Goal: Check status

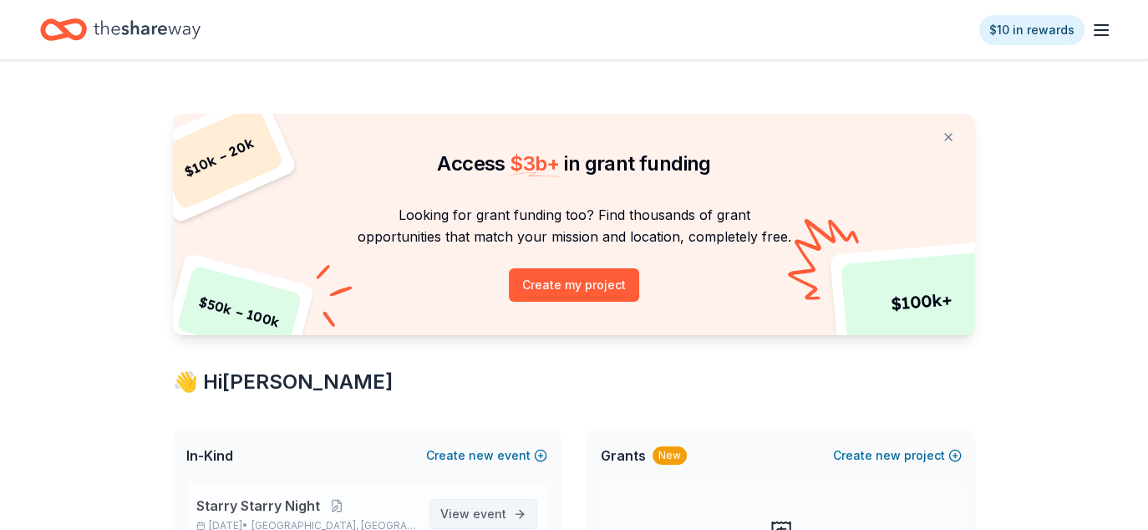
click at [469, 505] on span "View event" at bounding box center [473, 514] width 66 height 20
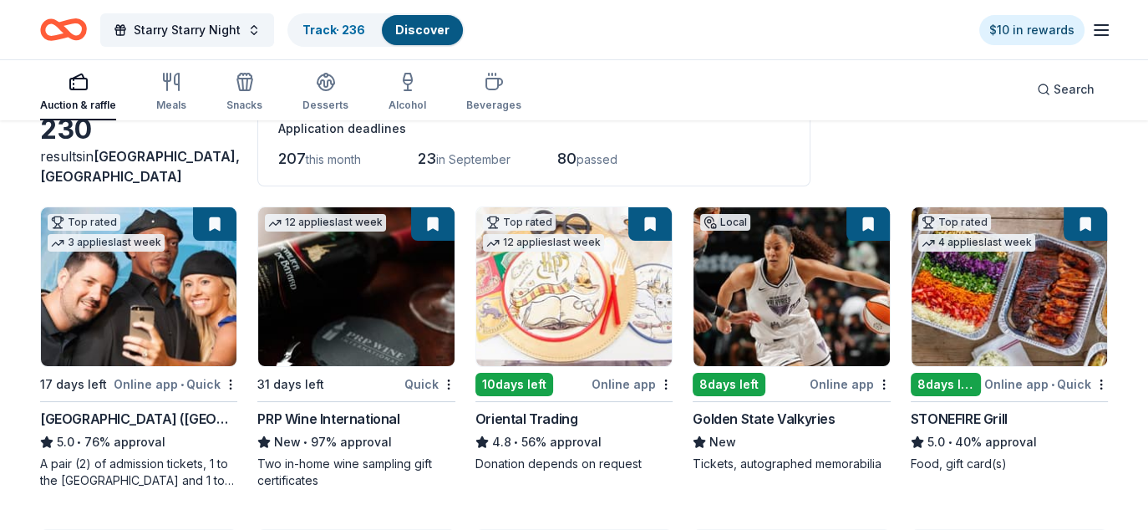
scroll to position [84, 0]
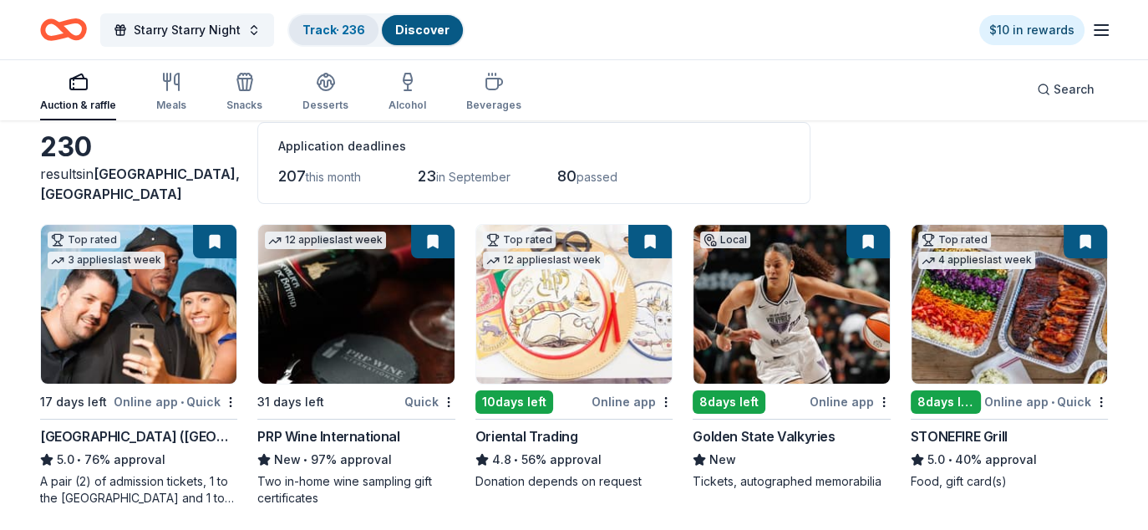
click at [346, 28] on link "Track · 236" at bounding box center [333, 30] width 63 height 14
click at [338, 28] on link "Track · 236" at bounding box center [333, 30] width 63 height 14
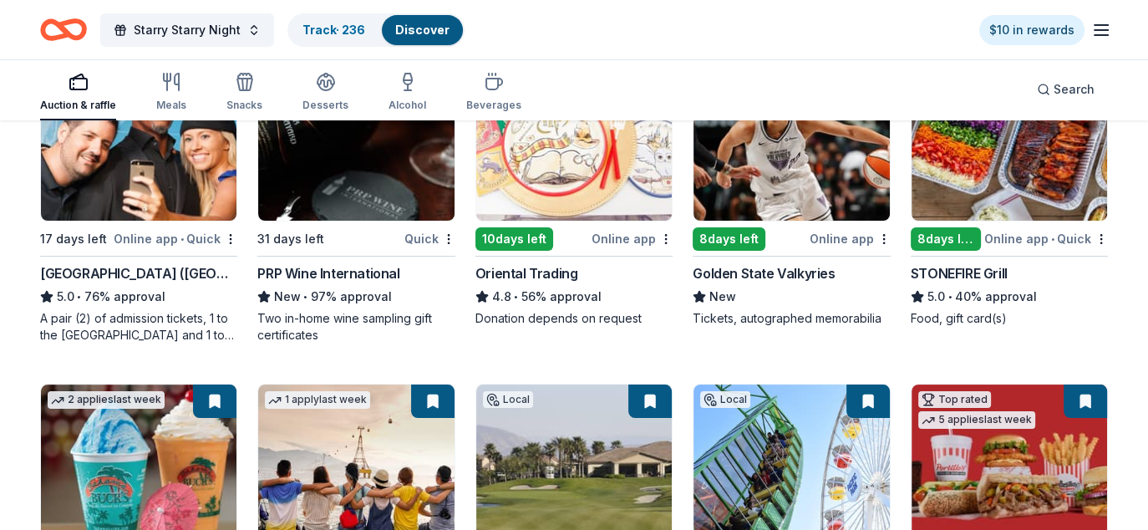
scroll to position [334, 0]
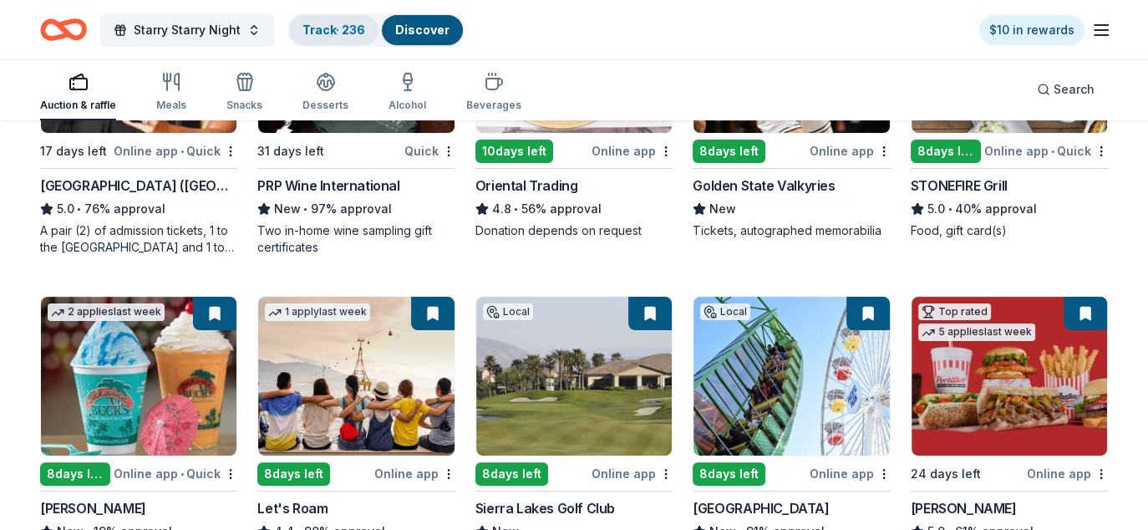
click at [322, 33] on link "Track · 236" at bounding box center [333, 30] width 63 height 14
click at [318, 20] on div "Track · 236" at bounding box center [333, 30] width 89 height 30
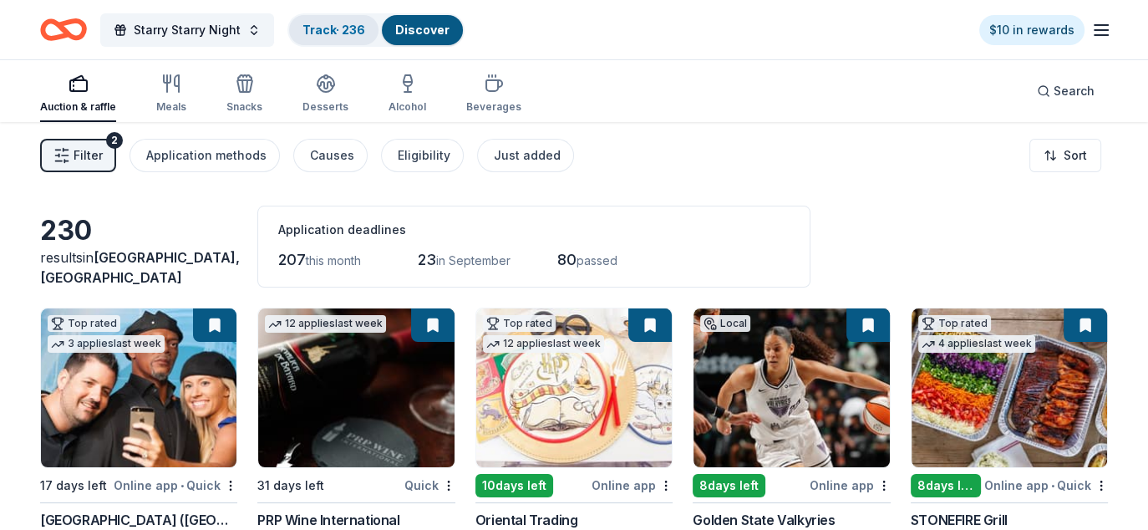
click at [324, 33] on link "Track · 236" at bounding box center [333, 30] width 63 height 14
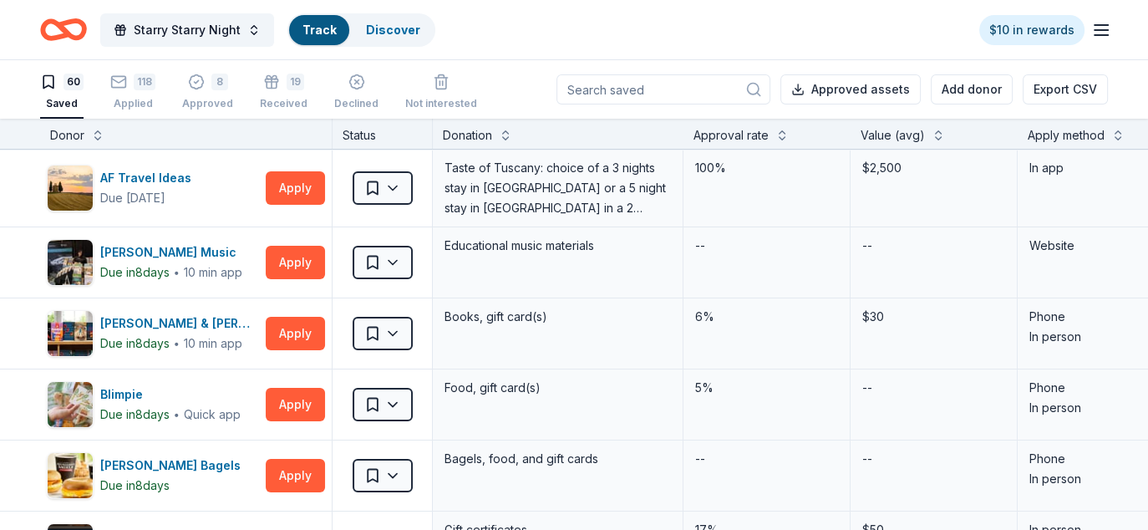
scroll to position [1, 0]
click at [346, 25] on button "Track Discover" at bounding box center [361, 29] width 148 height 33
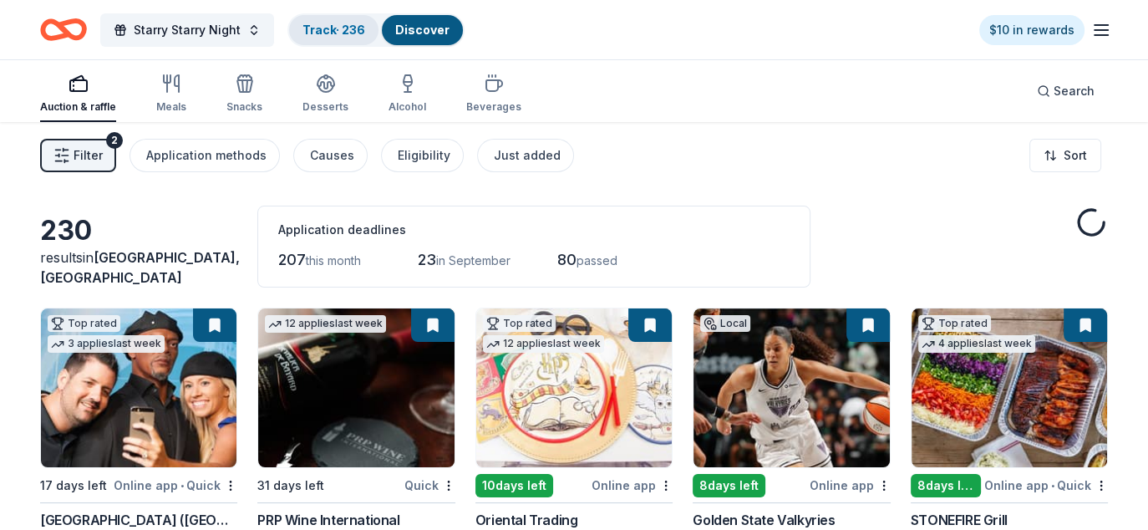
click at [317, 23] on link "Track · 236" at bounding box center [333, 30] width 63 height 14
click at [339, 28] on link "Track · 236" at bounding box center [333, 30] width 63 height 14
click at [337, 27] on link "Track · 236" at bounding box center [333, 30] width 63 height 14
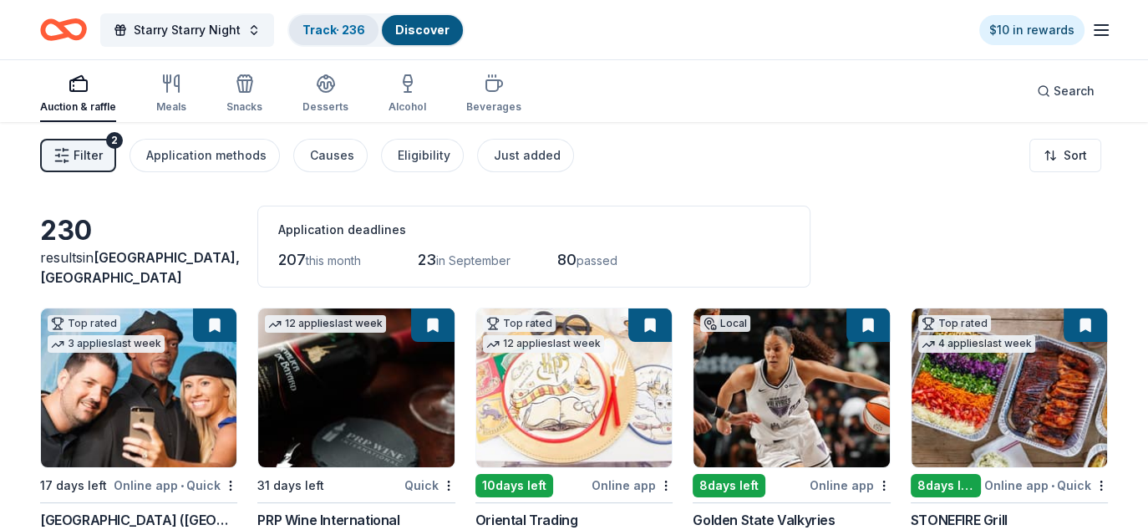
click at [337, 27] on link "Track · 236" at bounding box center [333, 30] width 63 height 14
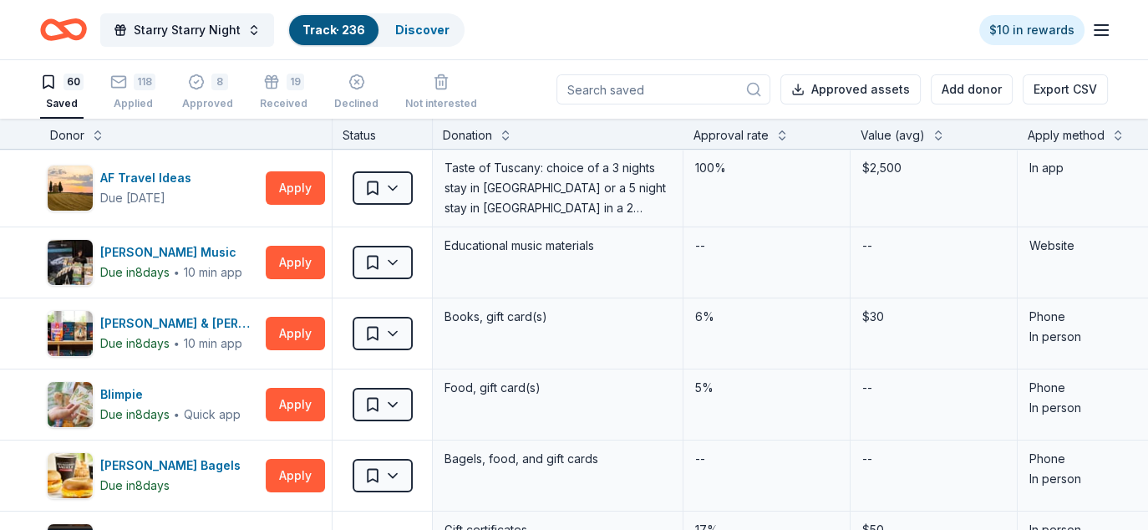
scroll to position [1, 0]
click at [200, 85] on icon "button" at bounding box center [196, 81] width 17 height 17
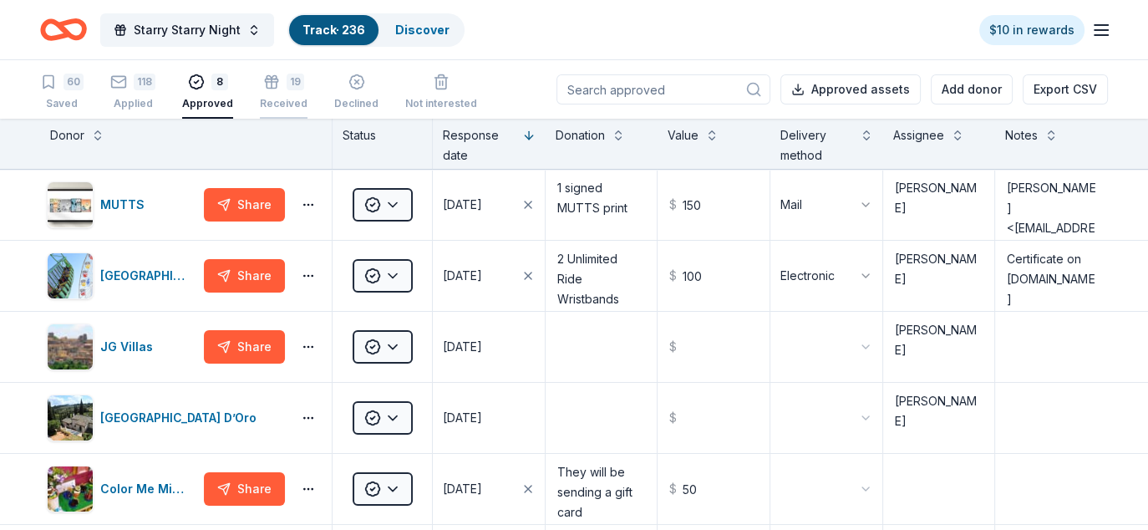
click at [279, 89] on div "19" at bounding box center [284, 82] width 48 height 17
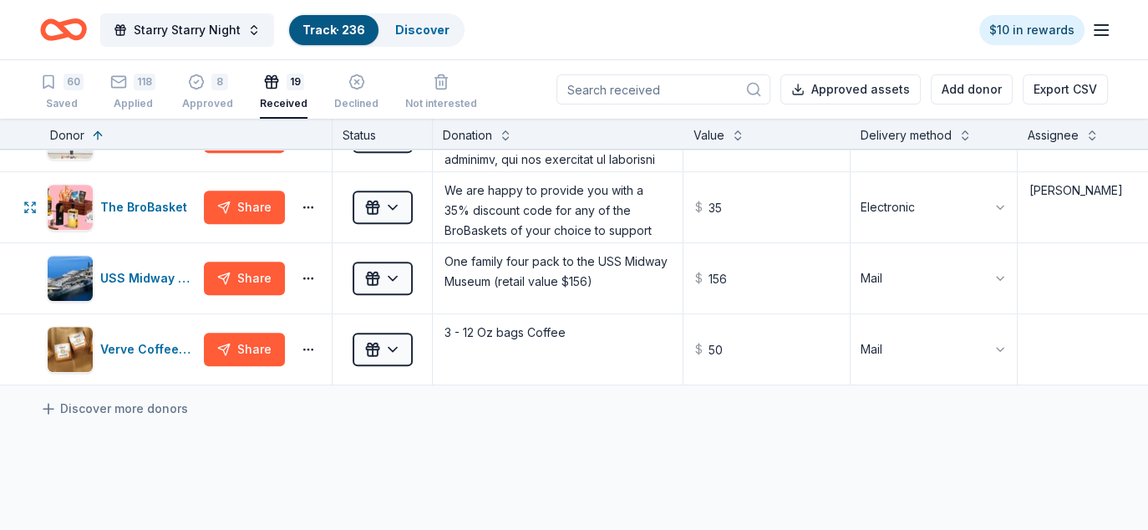
scroll to position [1169, 0]
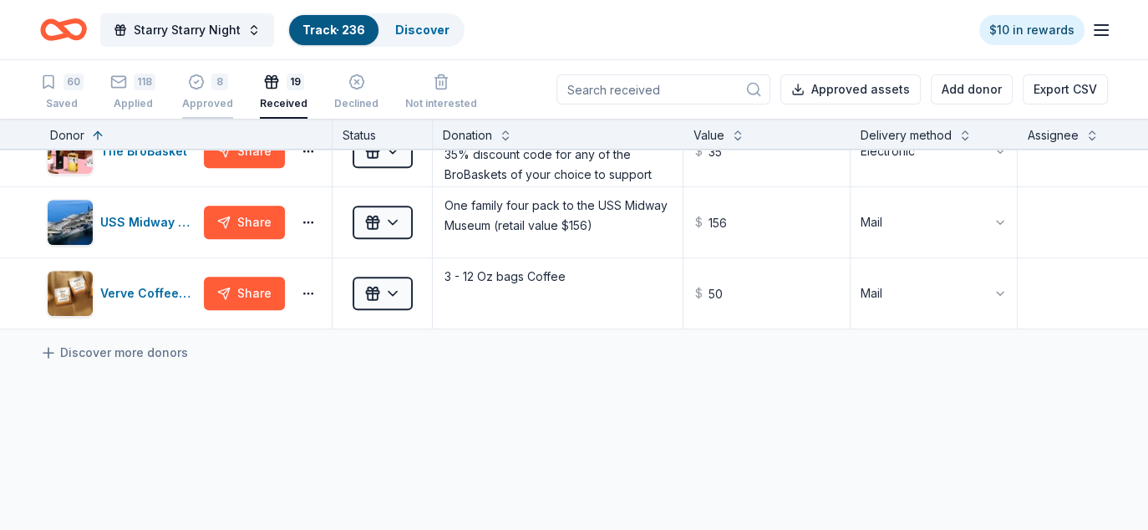
click at [209, 94] on div "8 Approved" at bounding box center [207, 92] width 51 height 37
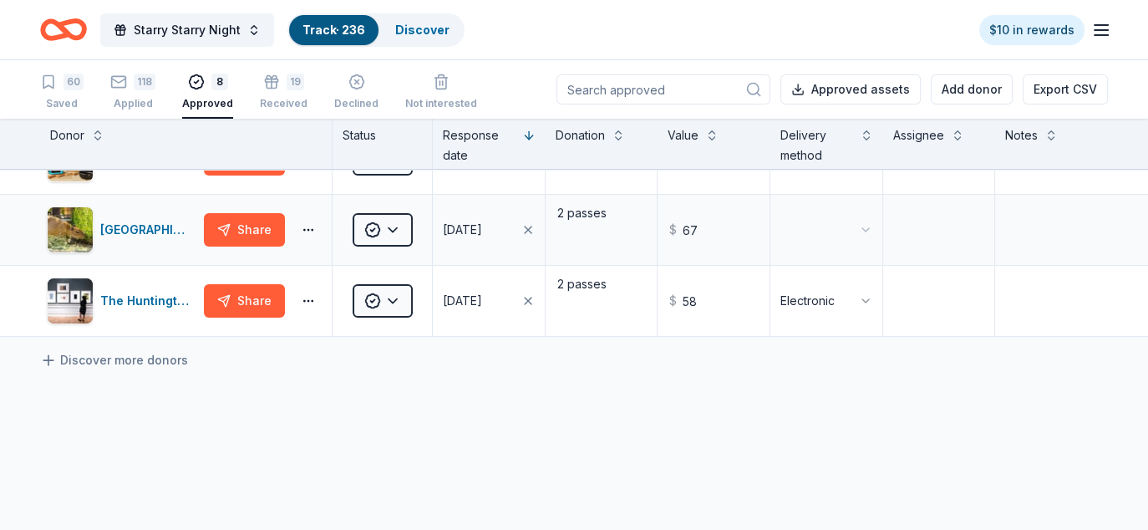
scroll to position [418, 0]
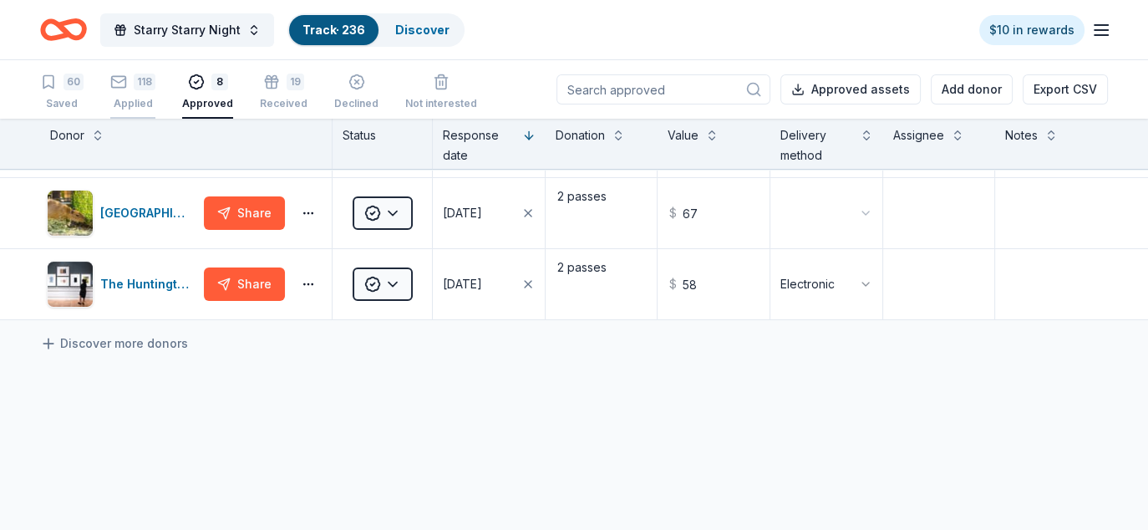
click at [130, 94] on div "118 Applied" at bounding box center [132, 92] width 45 height 37
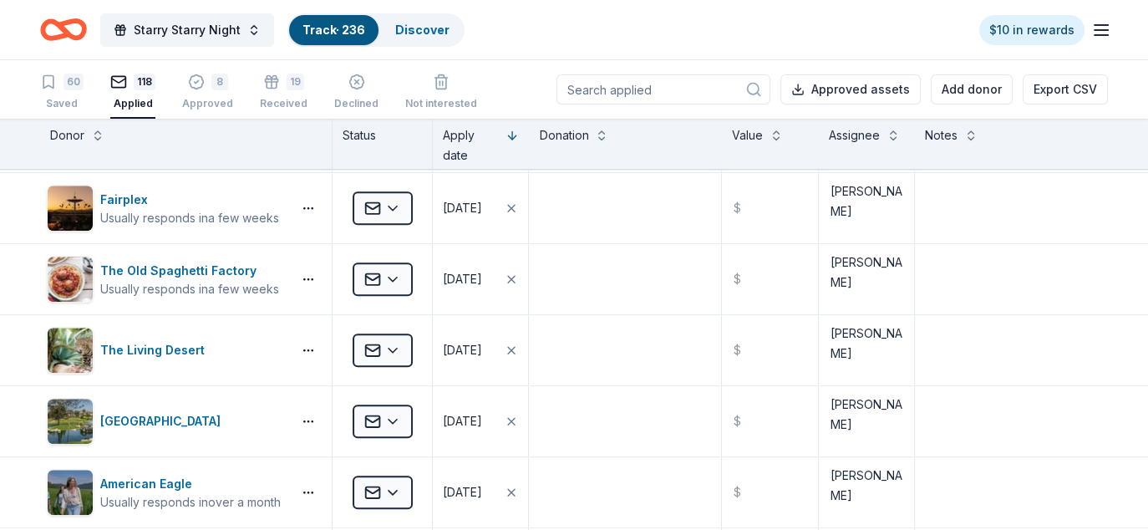
scroll to position [7785, 0]
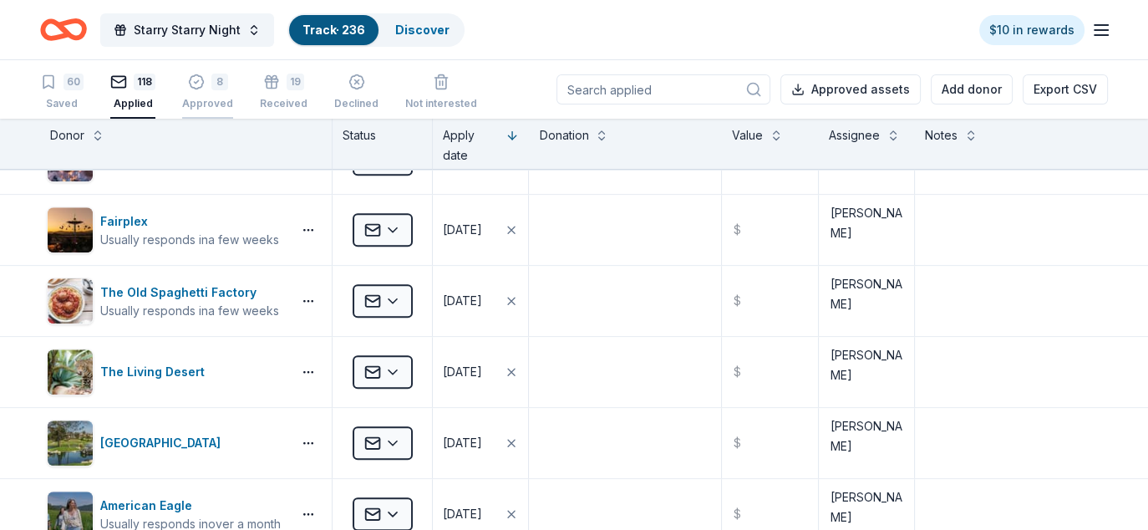
click at [202, 89] on div "8" at bounding box center [207, 82] width 51 height 17
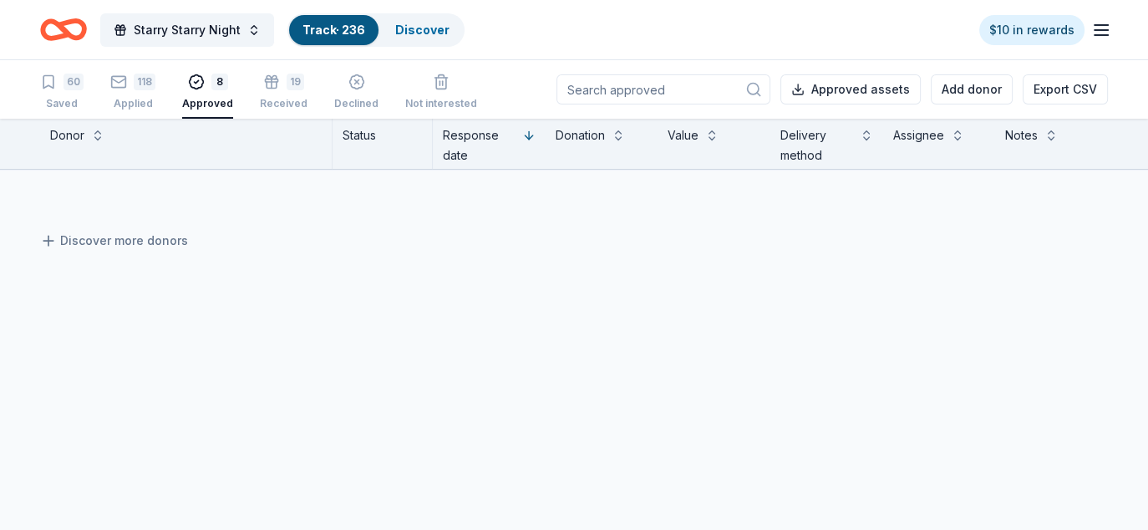
scroll to position [518, 0]
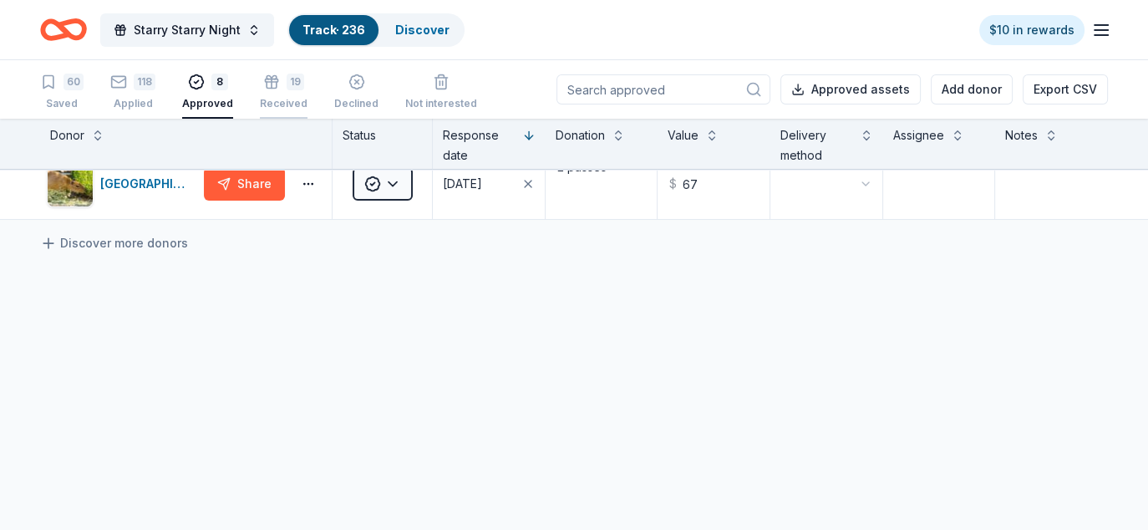
click at [268, 98] on div "Received" at bounding box center [284, 103] width 48 height 13
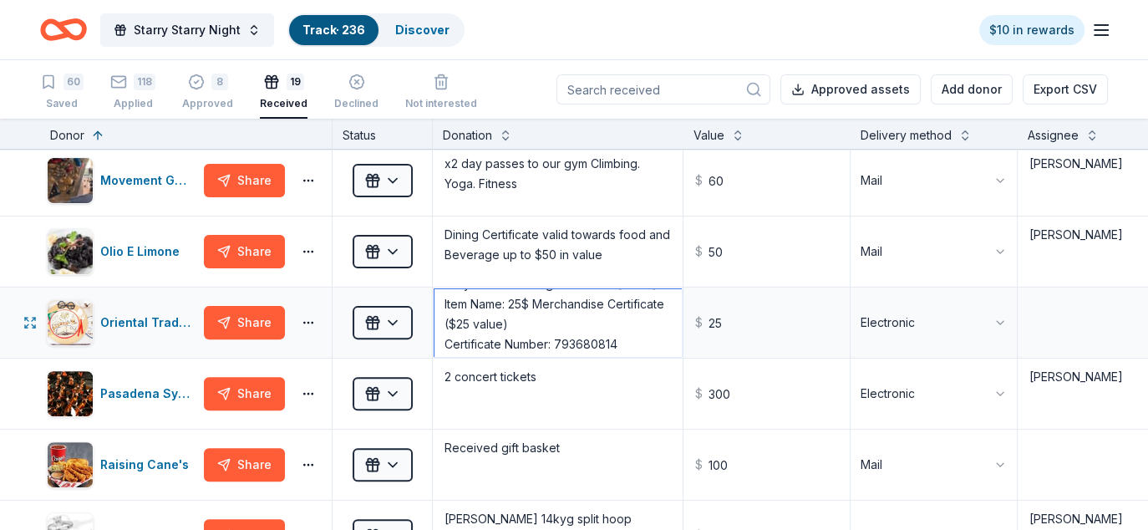
scroll to position [134, 0]
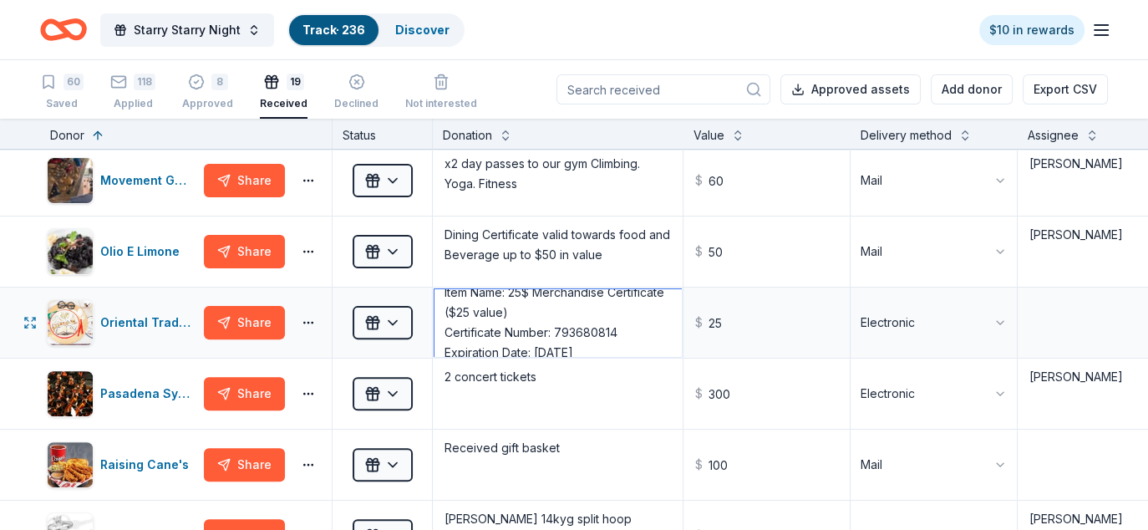
drag, startPoint x: 511, startPoint y: 304, endPoint x: 605, endPoint y: 309, distance: 93.7
click at [605, 309] on textarea "Thank you for considering Oriental Trading Company to assist in your fundraisin…" at bounding box center [557, 322] width 246 height 67
click at [607, 322] on textarea "Thank you for considering Oriental Trading Company to assist in your fundraisin…" at bounding box center [557, 322] width 246 height 67
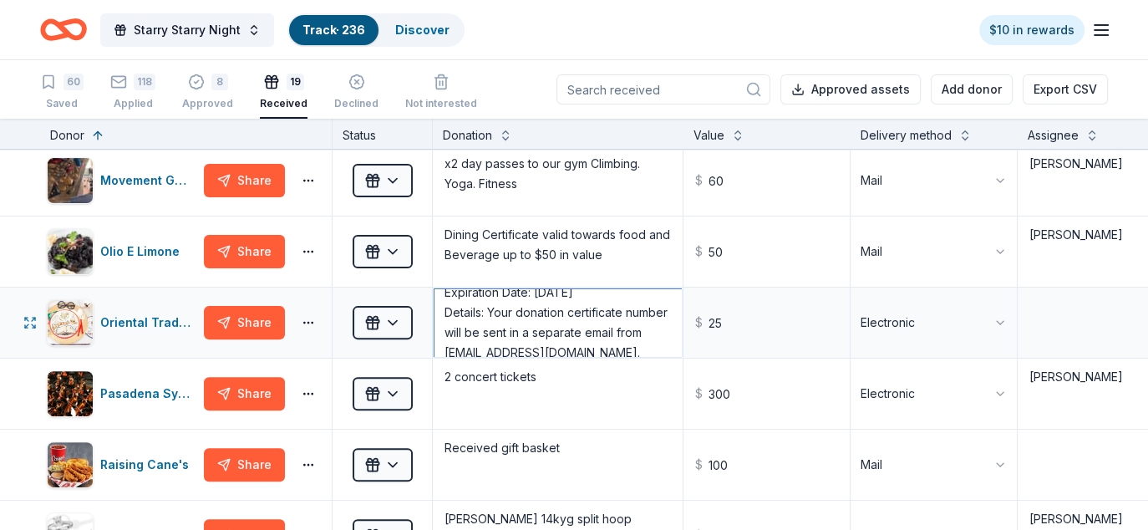
scroll to position [217, 0]
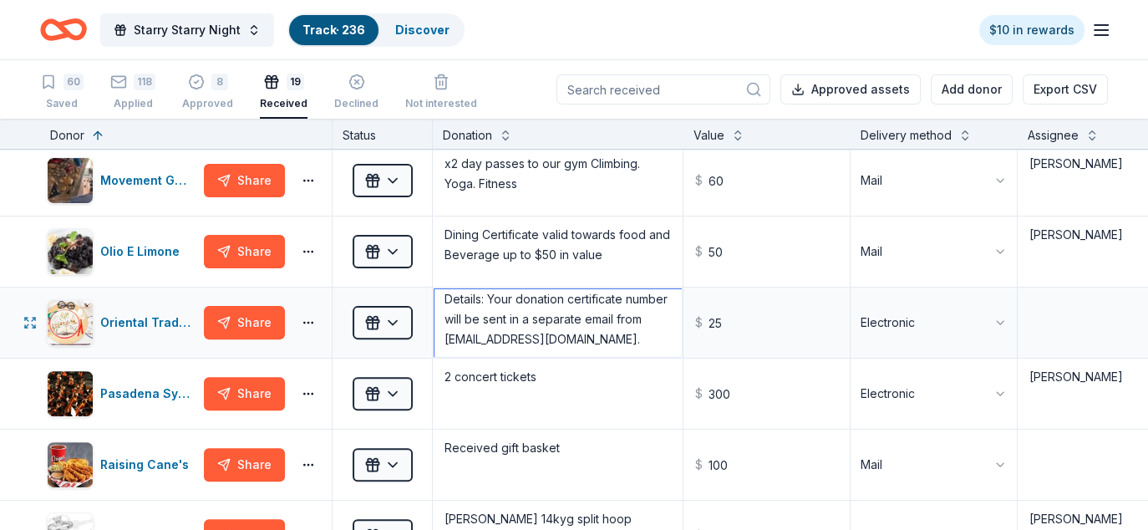
click at [629, 332] on textarea "Thank you for considering Oriental Trading Company to assist in your fundraisin…" at bounding box center [557, 322] width 246 height 67
click at [51, 317] on img "button" at bounding box center [70, 322] width 45 height 45
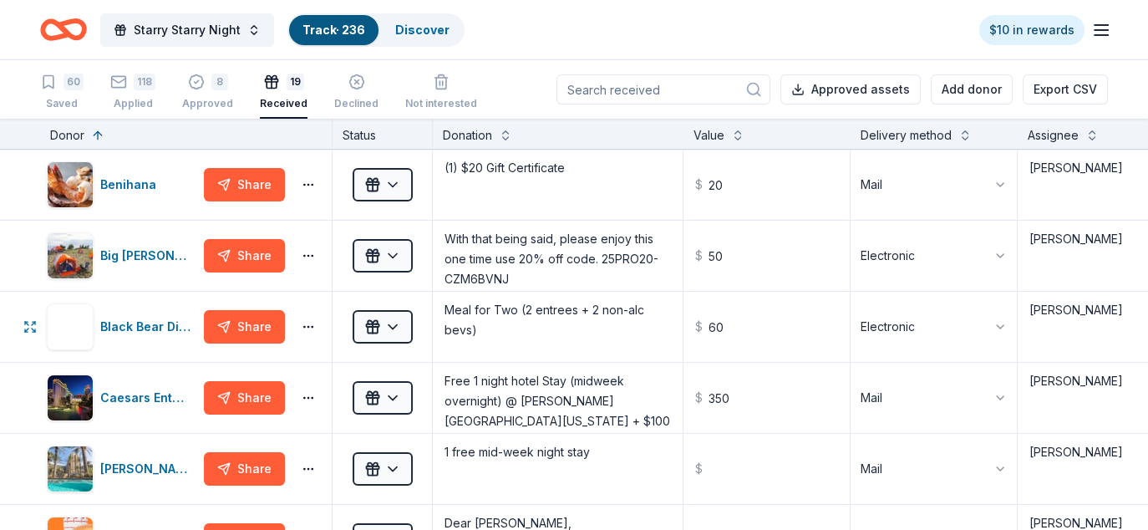
scroll to position [1139, 0]
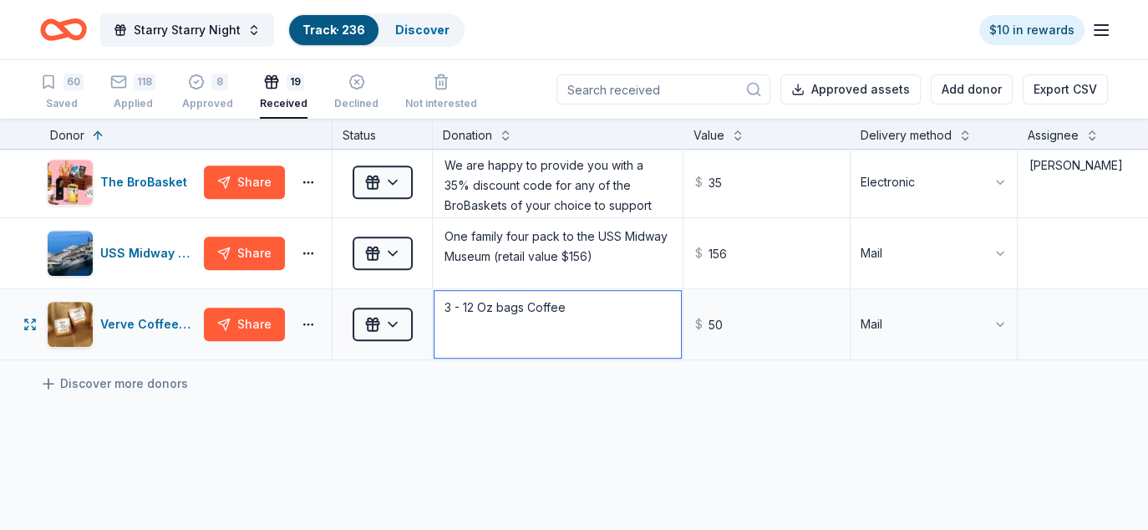
drag, startPoint x: 573, startPoint y: 302, endPoint x: 439, endPoint y: 299, distance: 134.5
click at [439, 299] on textarea "3 - 12 Oz bags Coffee" at bounding box center [557, 324] width 246 height 67
click at [126, 314] on div "Verve Coffee Roasters" at bounding box center [148, 324] width 97 height 20
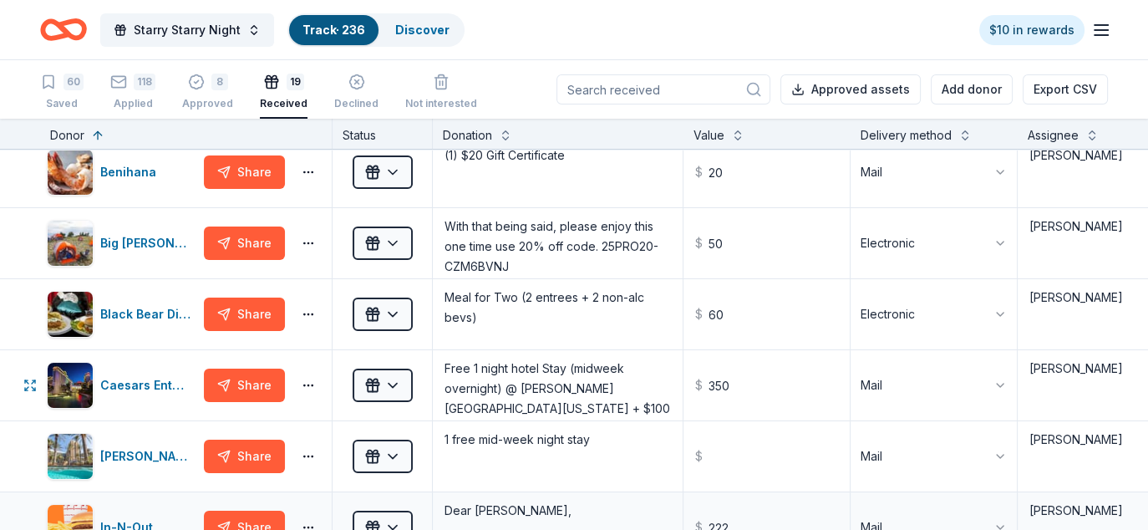
scroll to position [167, 0]
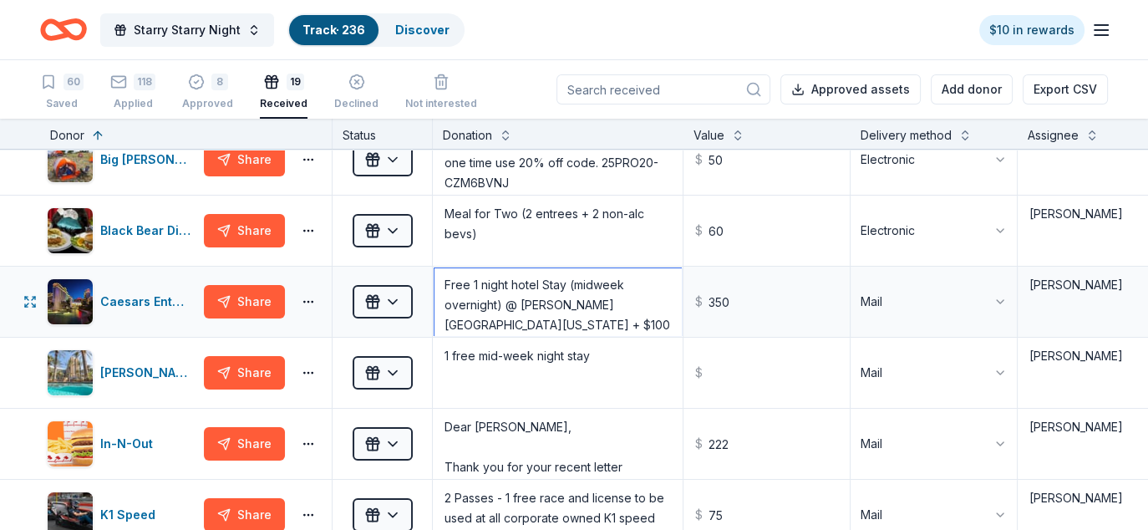
click at [612, 307] on textarea "Free 1 night hotel Stay (midweek overnight) @ Harrah's Resort Southern Californ…" at bounding box center [557, 301] width 246 height 67
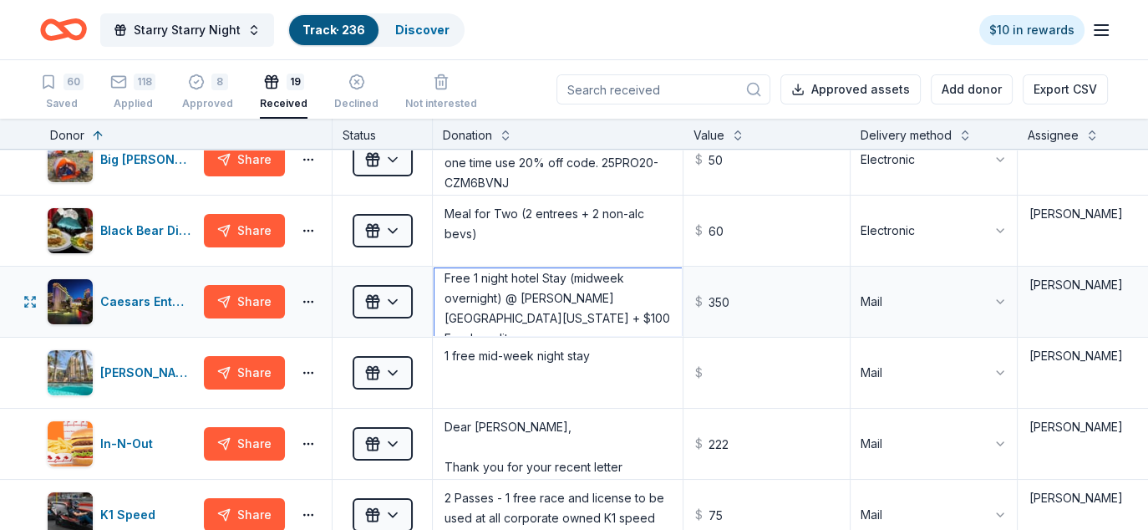
drag, startPoint x: 518, startPoint y: 301, endPoint x: 550, endPoint y: 318, distance: 36.3
click at [550, 318] on textarea "Free 1 night hotel Stay (midweek overnight) @ Harrah's Resort Southern Californ…" at bounding box center [557, 301] width 246 height 67
click at [480, 288] on textarea "Free 1 night hotel Stay (midweek overnight) @ Harrah's Resort Southern Californ…" at bounding box center [557, 301] width 246 height 67
click at [157, 297] on div "Caesars Entertainment" at bounding box center [148, 302] width 97 height 20
click at [515, 281] on textarea "Free 1 night hotel Stay (midweek overnight) @ Harrah's Resort Southern Californ…" at bounding box center [557, 301] width 246 height 67
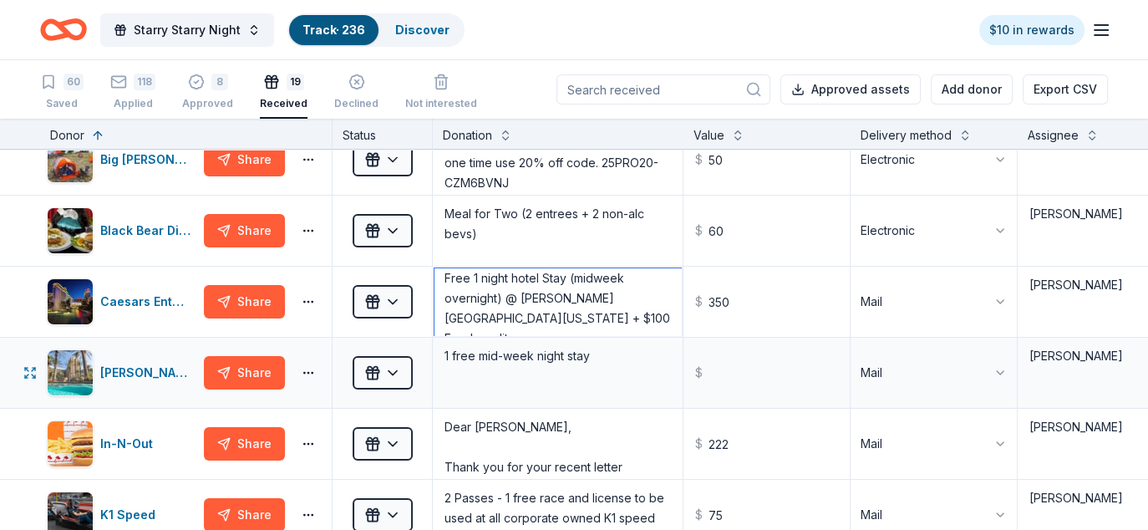
scroll to position [0, 0]
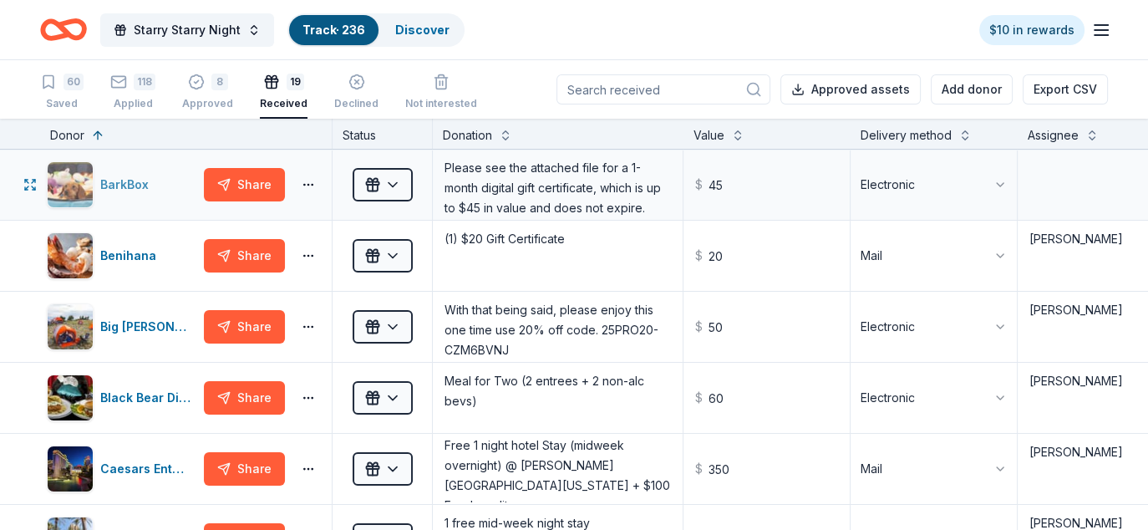
click at [114, 180] on div "BarkBox" at bounding box center [127, 185] width 55 height 20
drag, startPoint x: 474, startPoint y: 182, endPoint x: 483, endPoint y: 181, distance: 9.2
click at [474, 182] on textarea "Please see the attached file for a 1-month digital gift certificate, which is u…" at bounding box center [557, 184] width 246 height 67
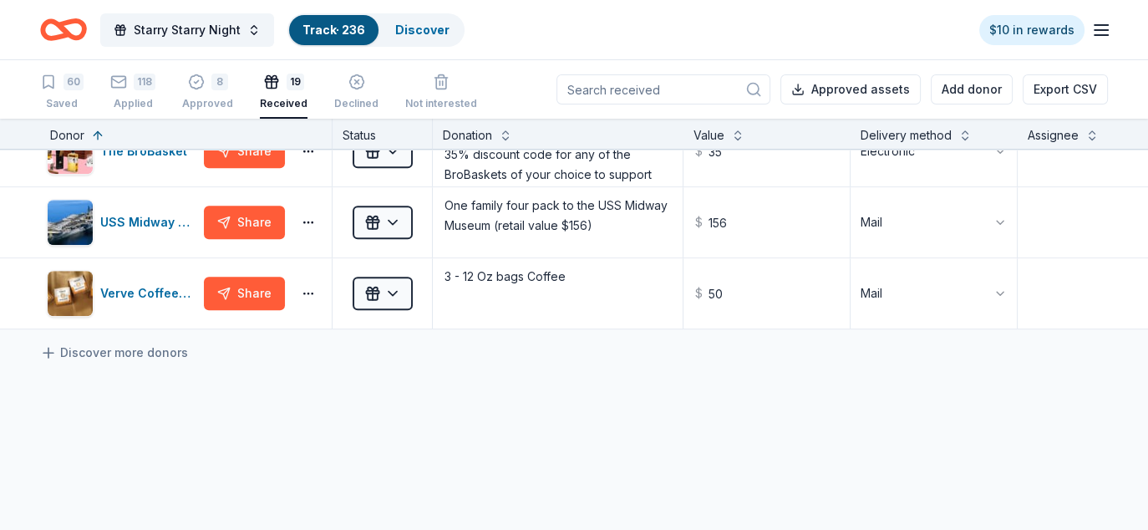
scroll to position [1002, 0]
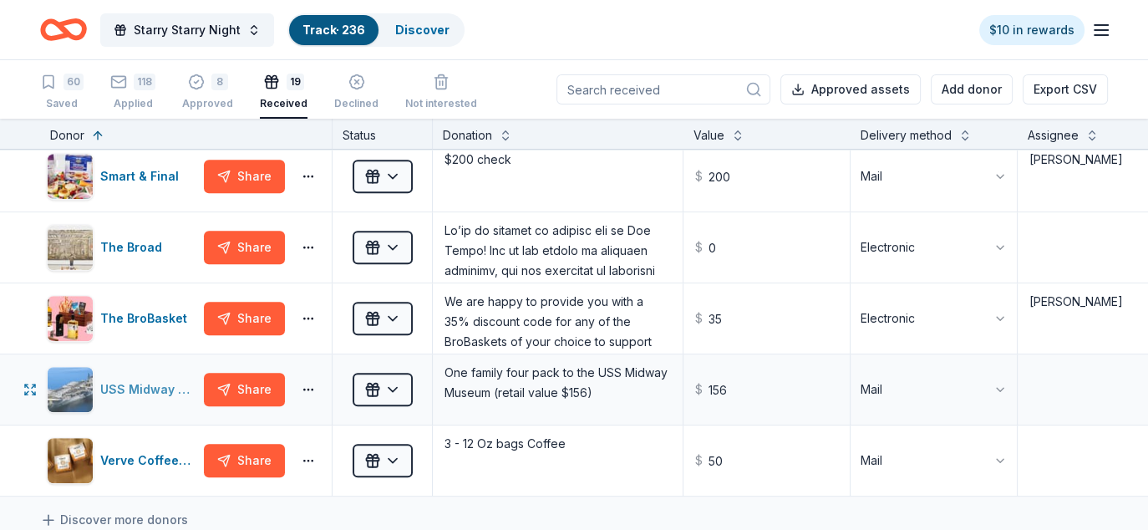
click at [141, 384] on div "USS Midway Museum" at bounding box center [148, 389] width 97 height 20
click at [469, 372] on textarea "One family four pack to the USS Midway Museum (retail value $156)" at bounding box center [557, 389] width 246 height 67
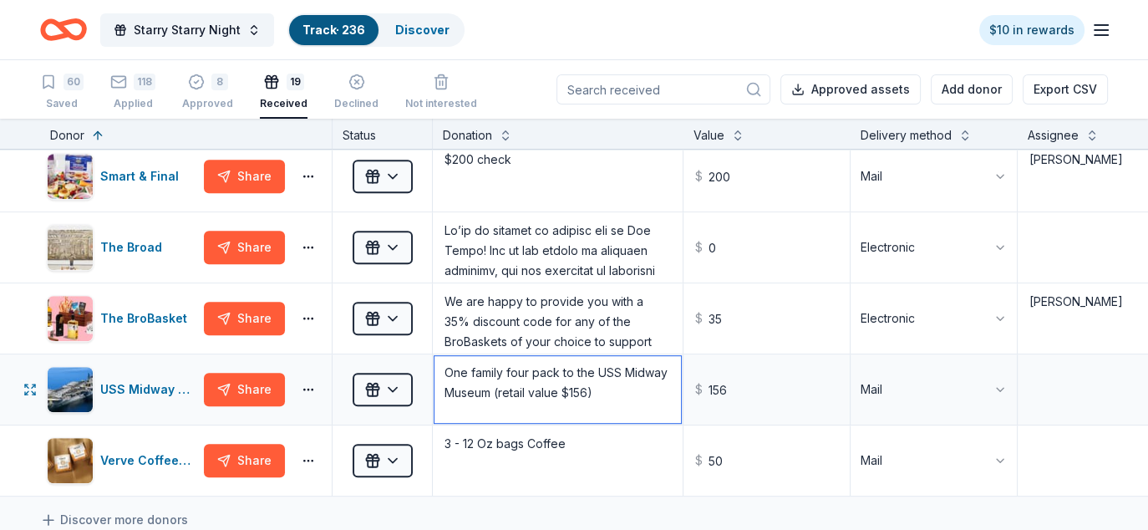
drag, startPoint x: 594, startPoint y: 388, endPoint x: 407, endPoint y: 352, distance: 190.5
click at [407, 354] on div "USS Midway Museum Share Received One family four pack to the USS Midway Museum …" at bounding box center [737, 389] width 1475 height 70
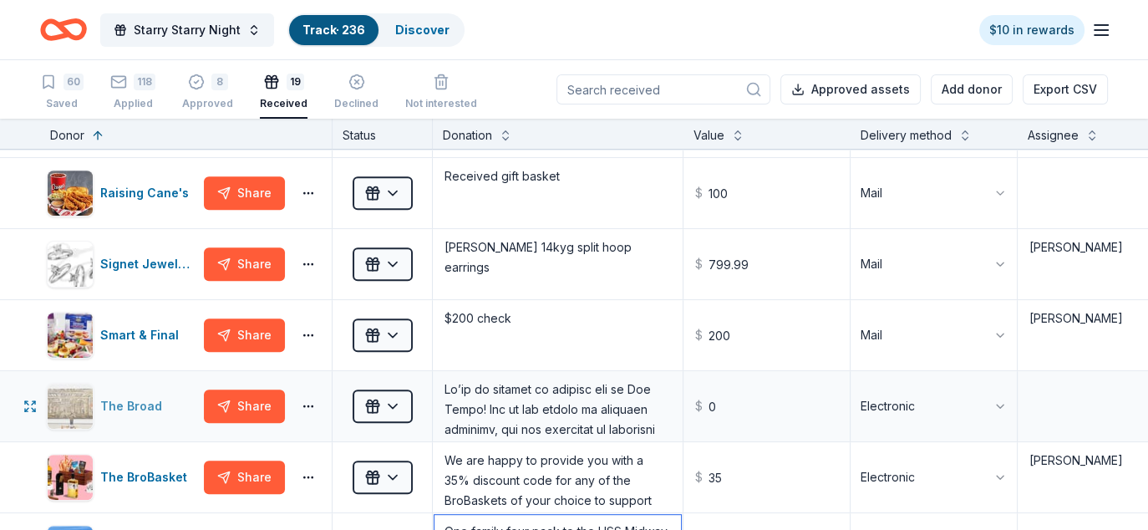
scroll to position [835, 0]
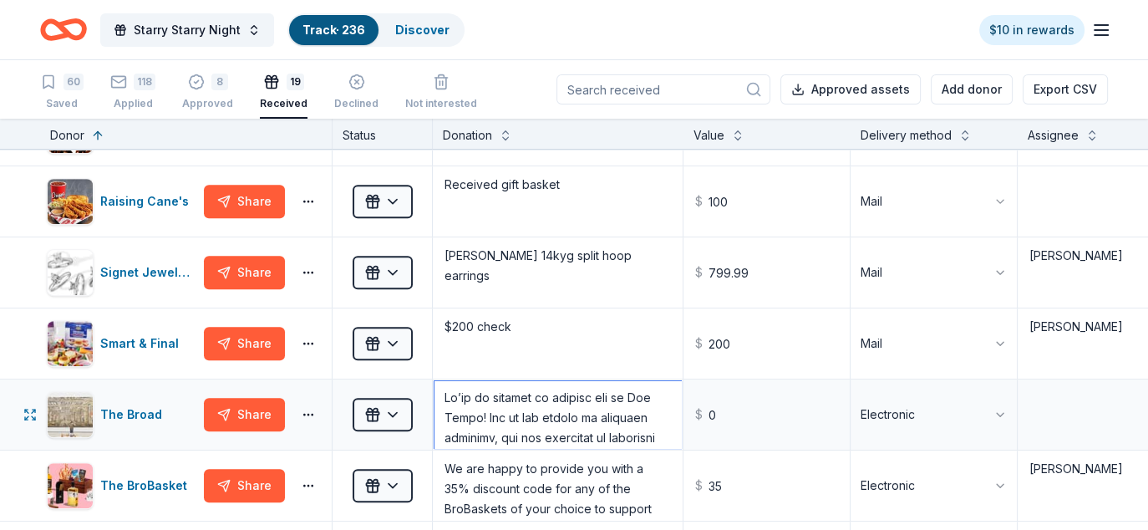
click at [566, 413] on textarea at bounding box center [557, 414] width 246 height 67
click at [132, 408] on div "The Broad" at bounding box center [134, 414] width 68 height 20
click at [124, 195] on div "Raising Cane's" at bounding box center [147, 201] width 95 height 20
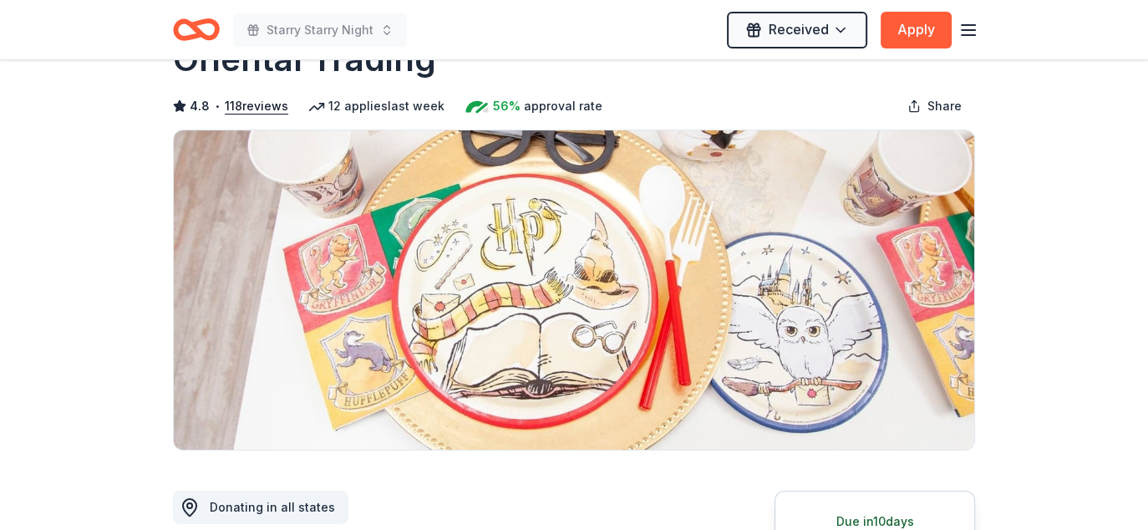
scroll to position [84, 0]
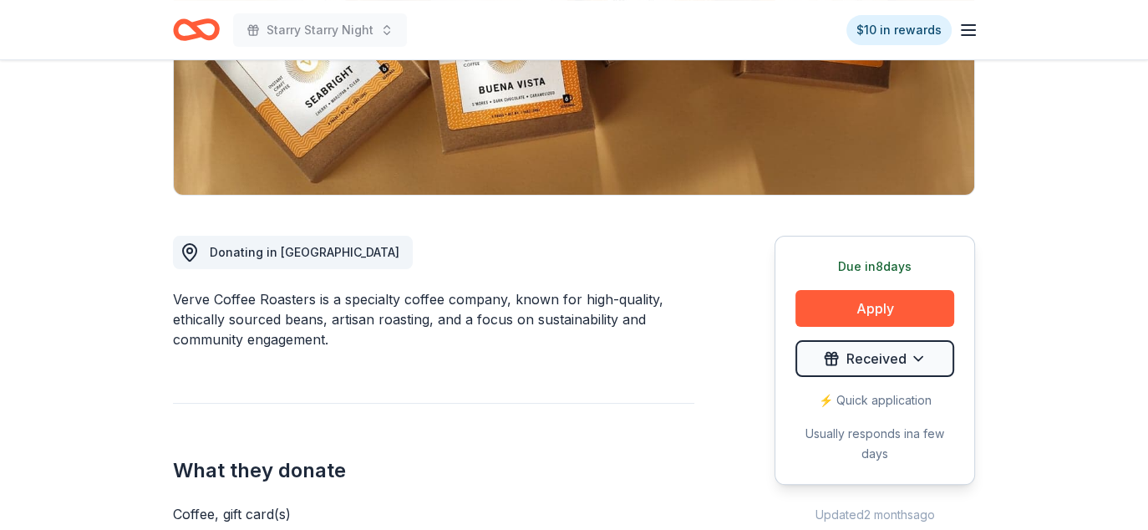
scroll to position [334, 0]
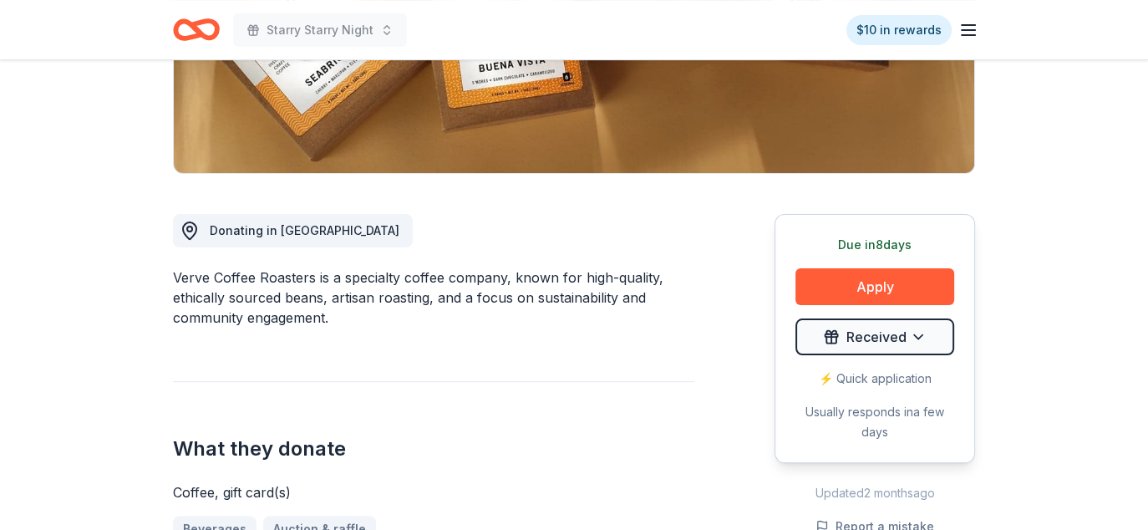
drag, startPoint x: 312, startPoint y: 308, endPoint x: 190, endPoint y: 281, distance: 124.8
click at [205, 282] on div "Verve Coffee Roasters is a specialty coffee company, known for high-quality, et…" at bounding box center [433, 297] width 521 height 60
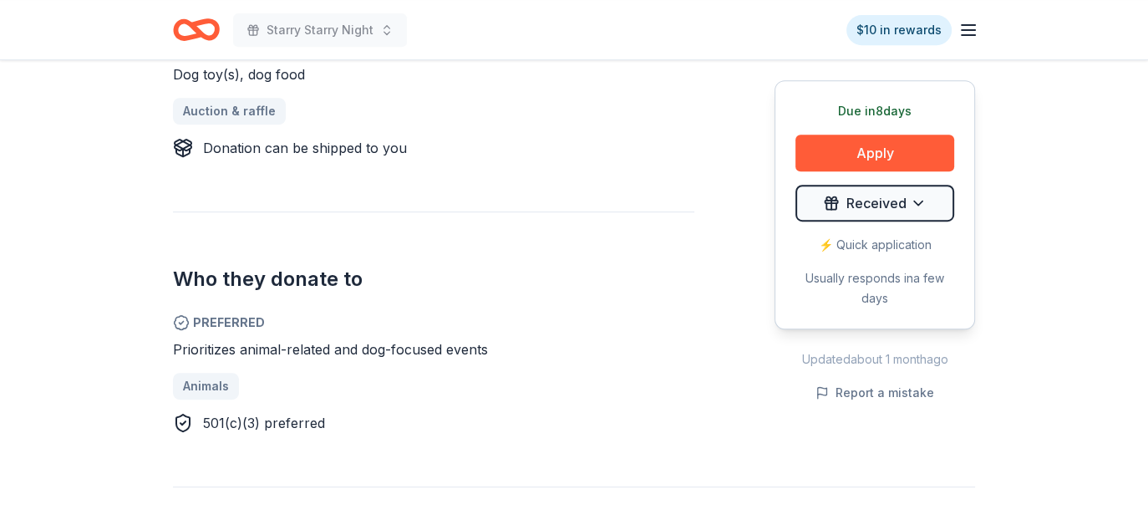
scroll to position [501, 0]
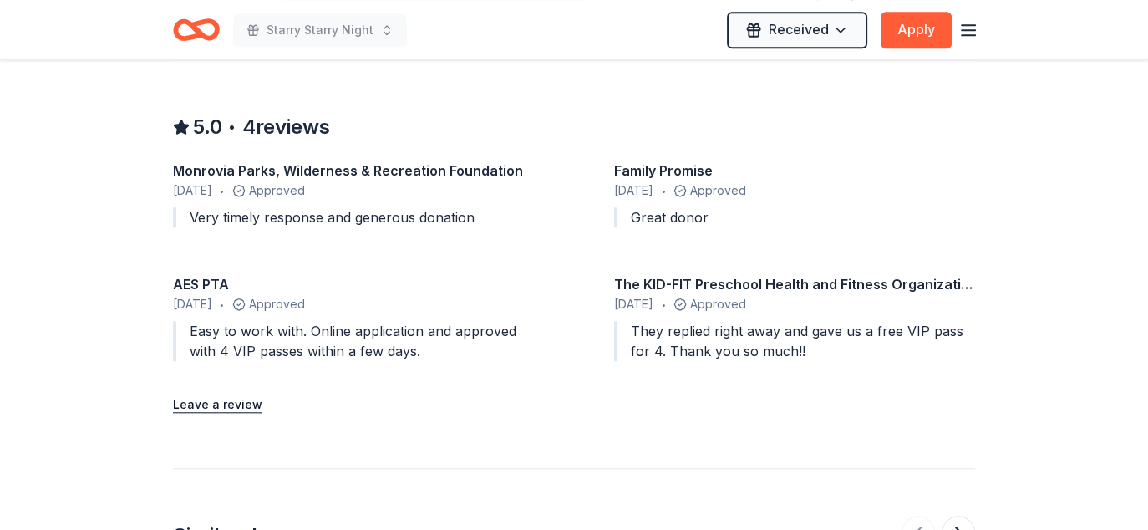
scroll to position [1587, 0]
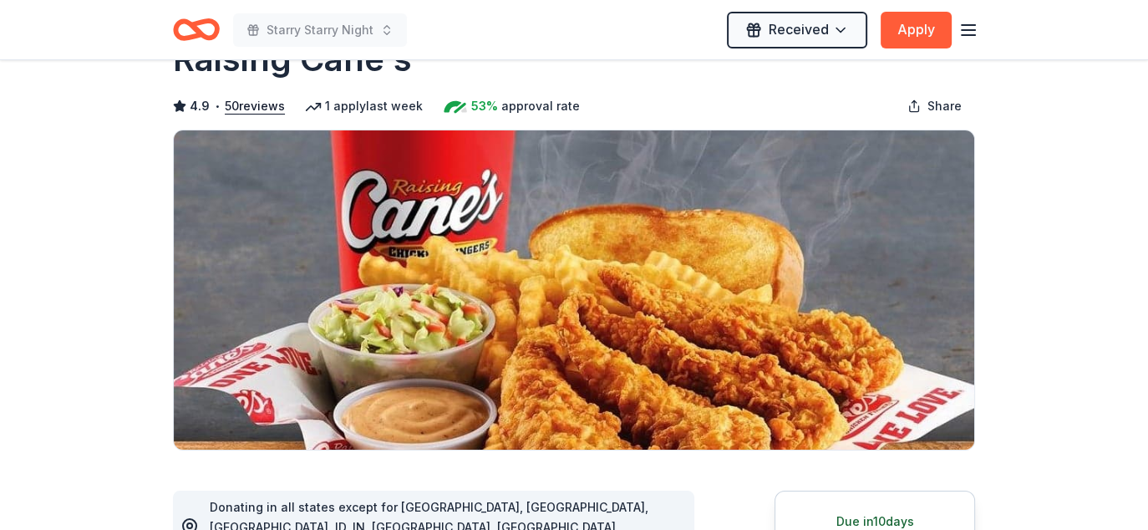
scroll to position [84, 0]
